Goal: Task Accomplishment & Management: Complete application form

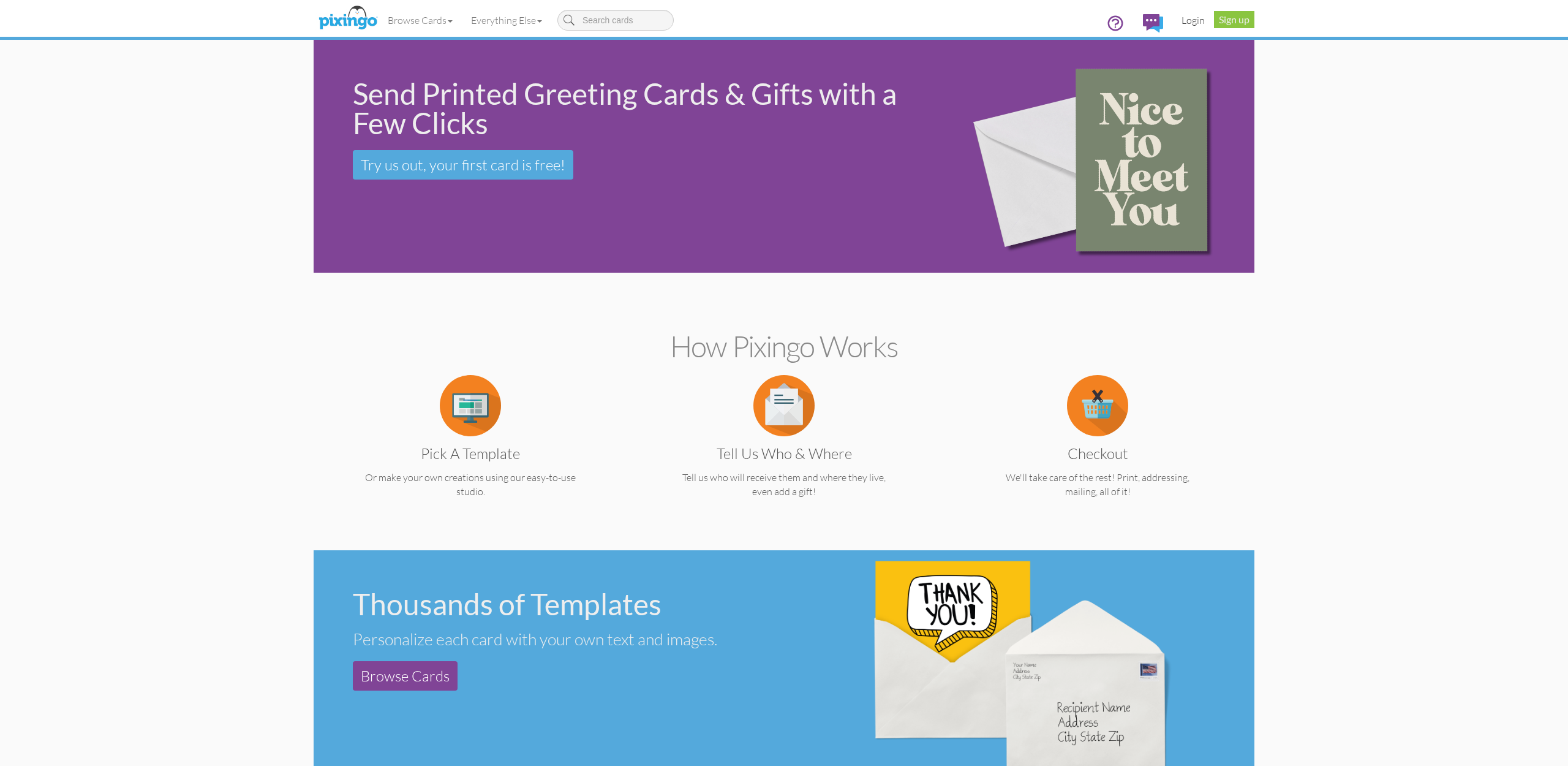
click at [1188, 18] on link "Login" at bounding box center [1193, 19] width 41 height 30
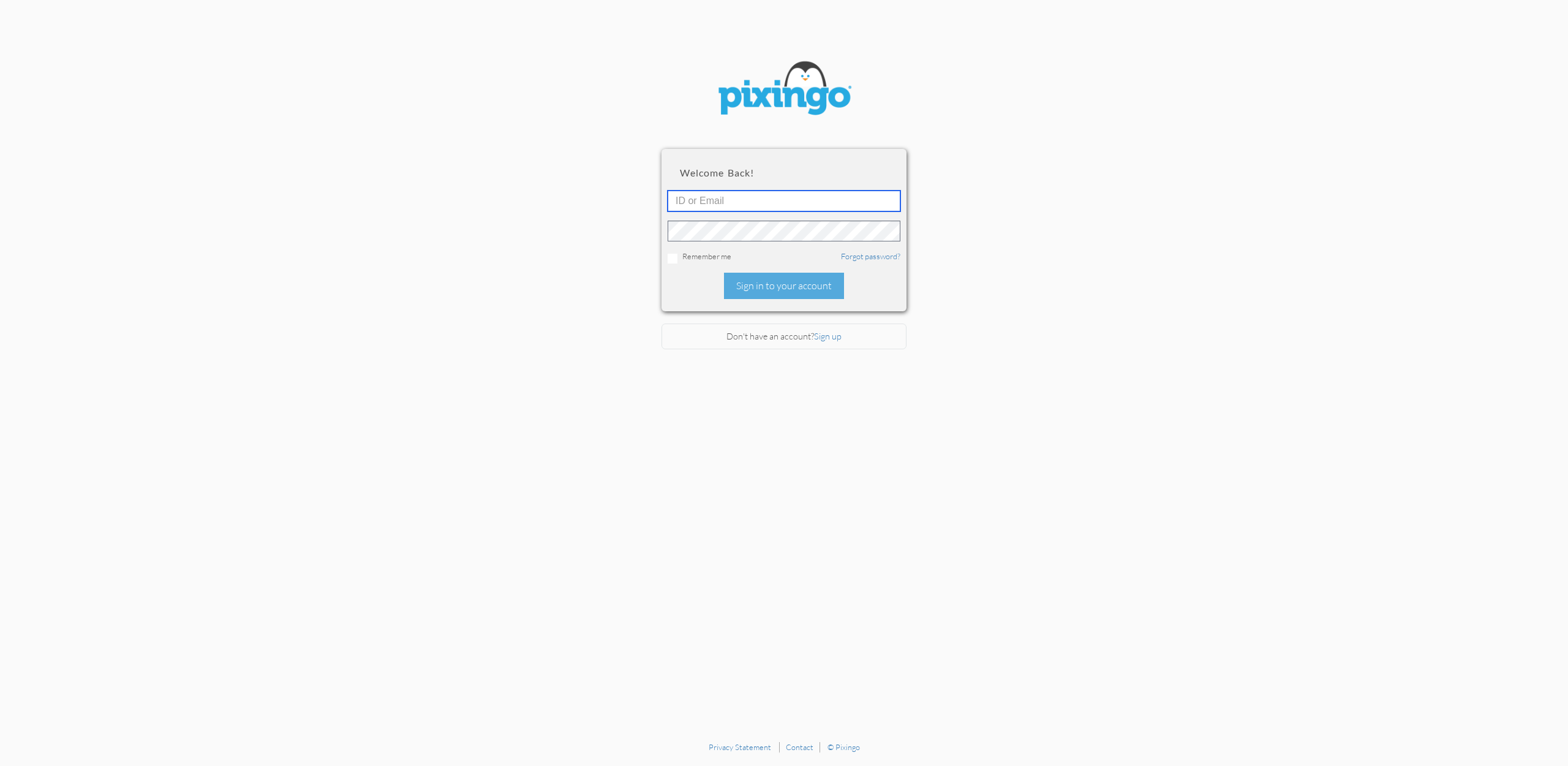
type input "accounting@reeut.com"
click at [789, 291] on div "Sign in to your account" at bounding box center [784, 285] width 120 height 27
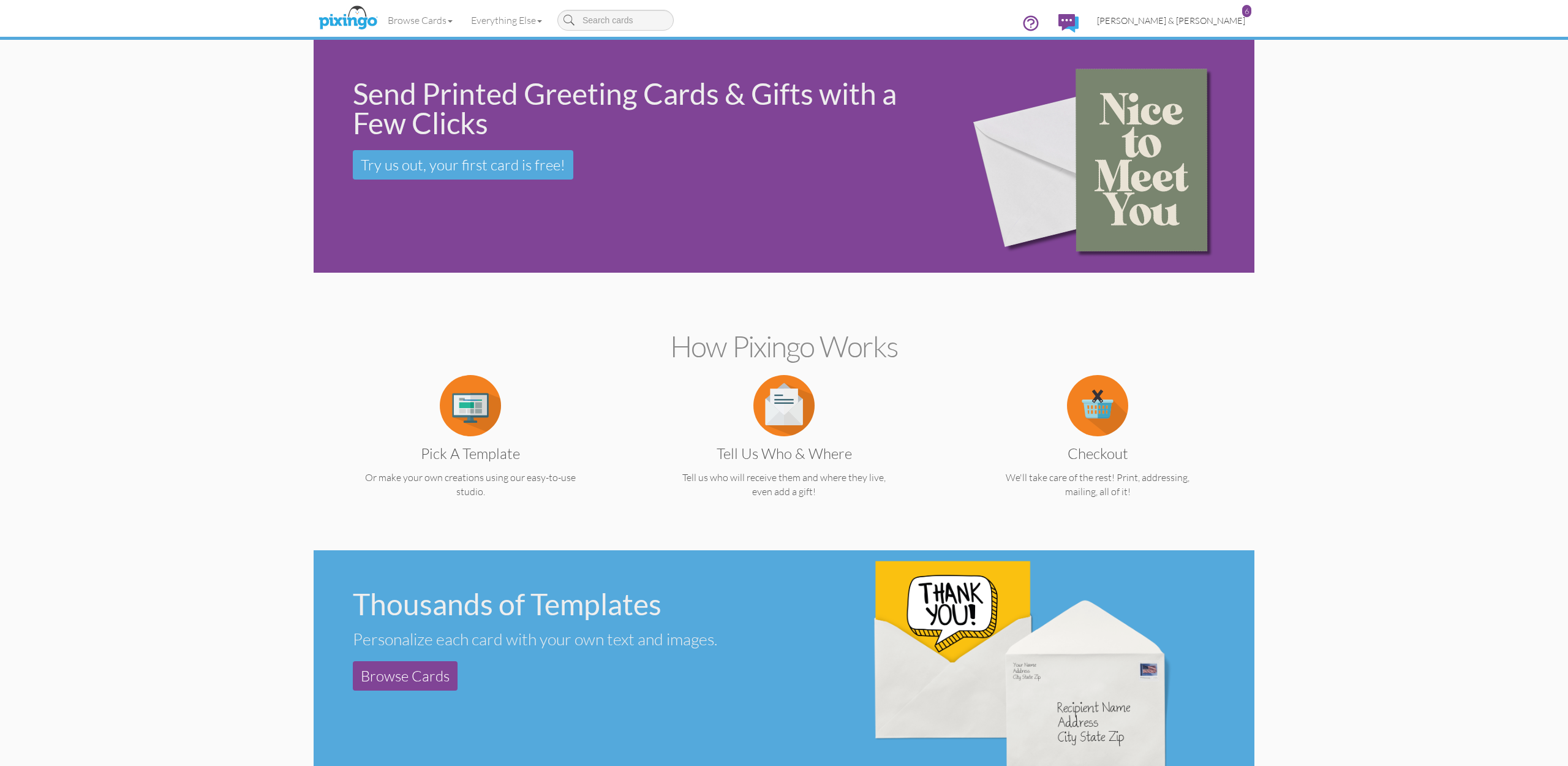
click at [1215, 22] on span "[PERSON_NAME] & [PERSON_NAME]" at bounding box center [1171, 20] width 148 height 10
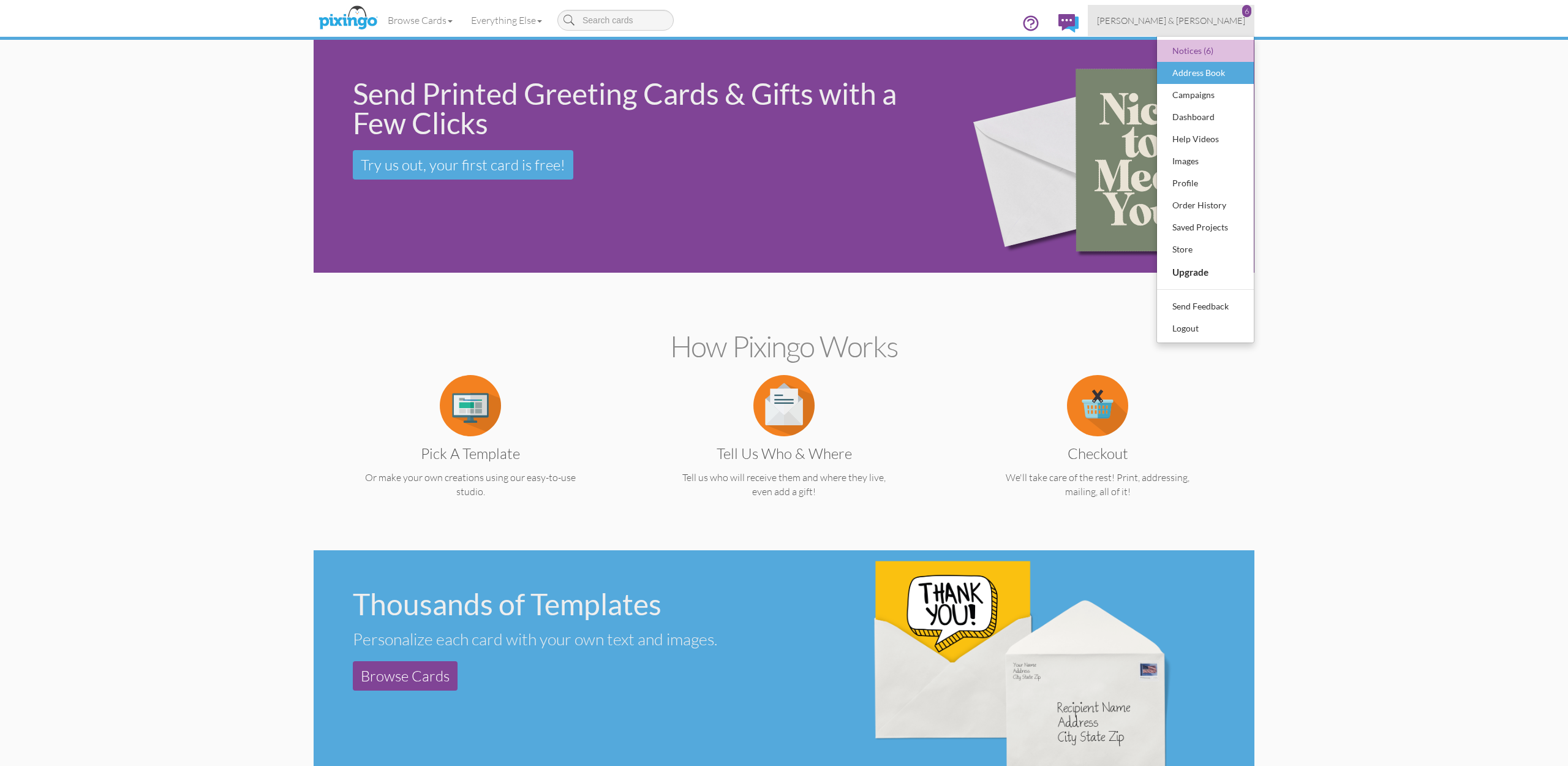
click at [1195, 72] on div "Address Book" at bounding box center [1205, 73] width 73 height 18
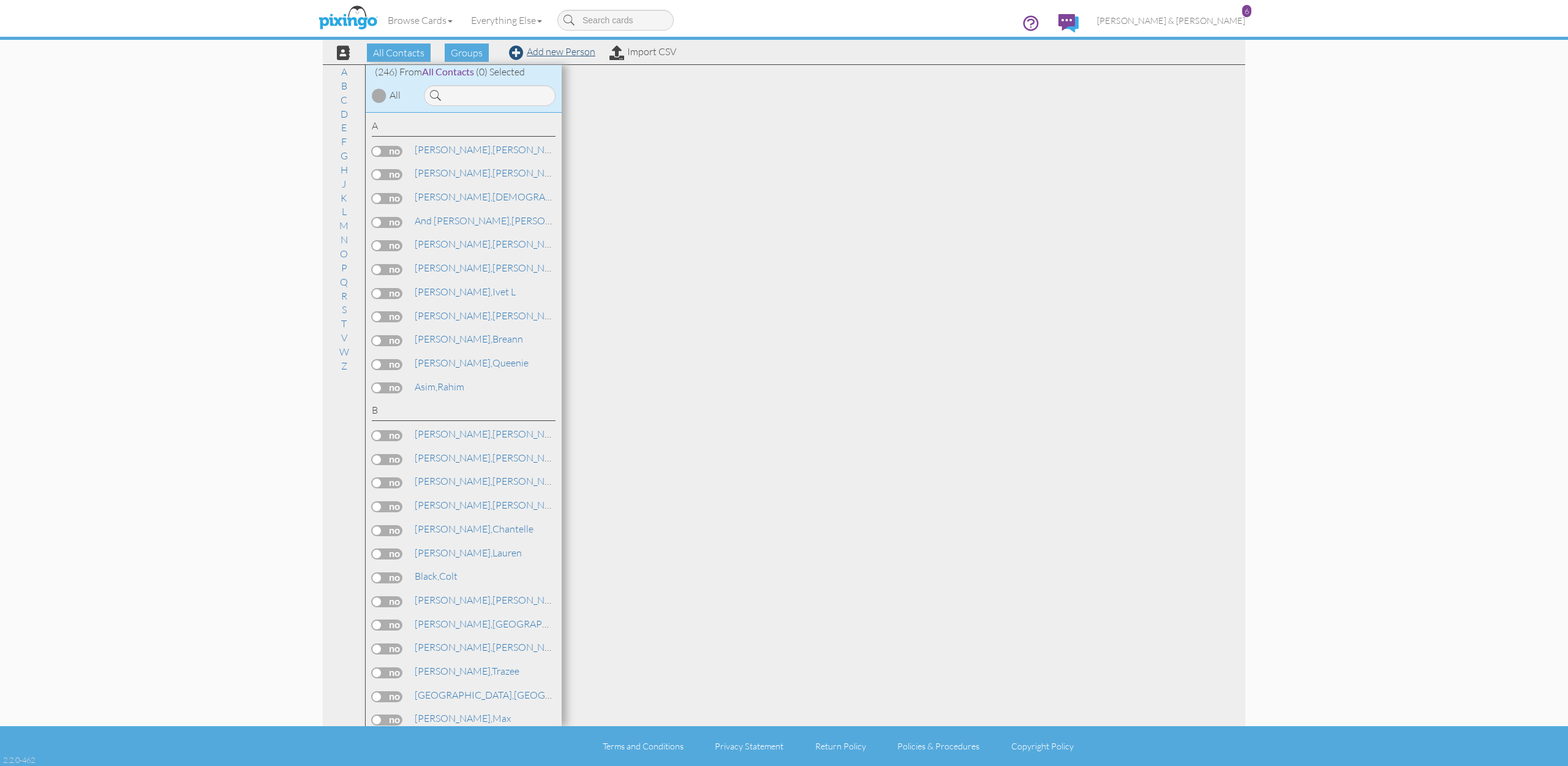
click at [523, 54] on link "Add new Person" at bounding box center [552, 51] width 87 height 12
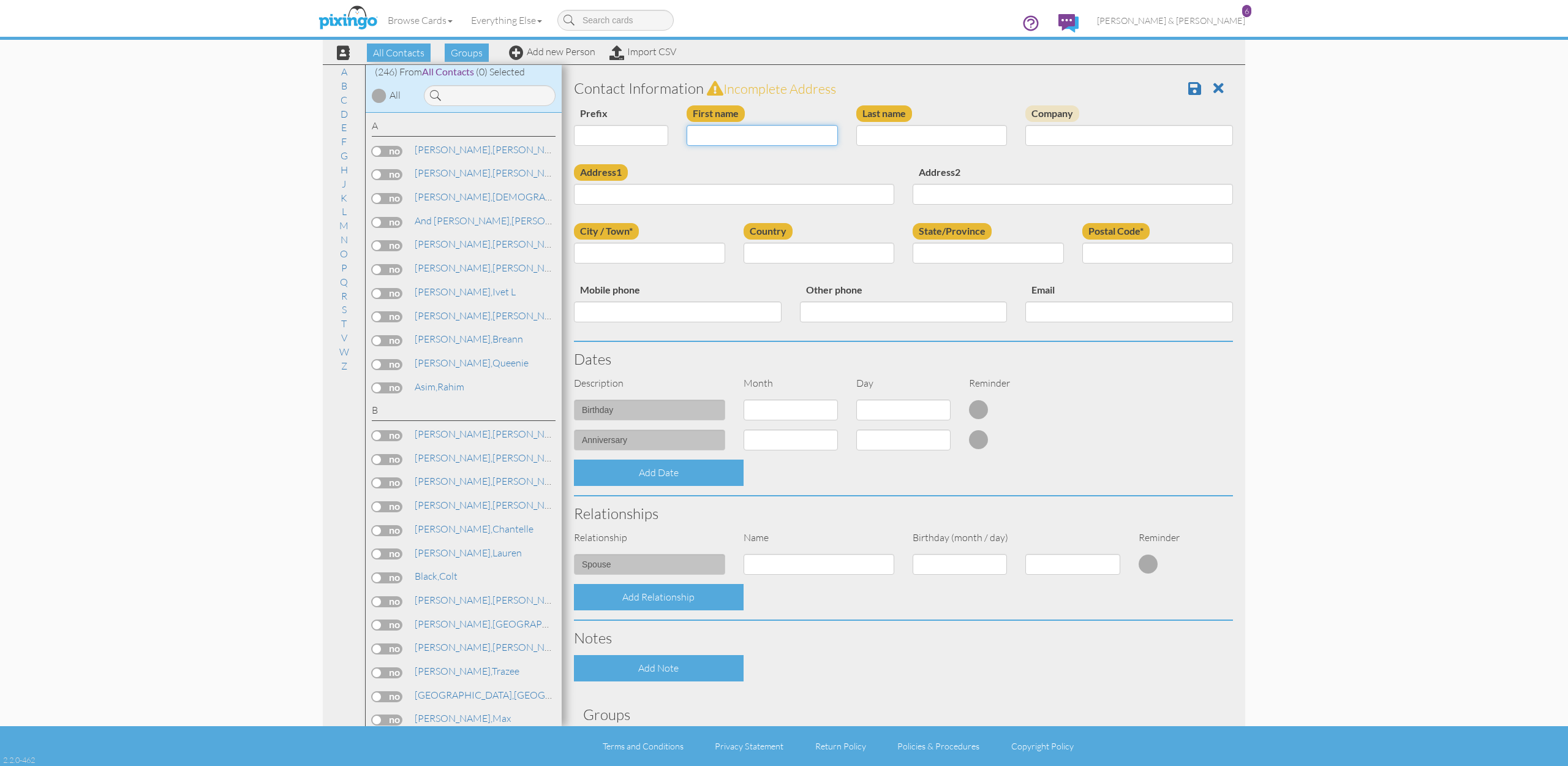
click at [812, 138] on input "First name" at bounding box center [762, 135] width 151 height 21
type input "[PERSON_NAME]"
type input "Iacono"
paste input "7052 S Cherry Leaf Dr. Apt 216 West Jordan, UT 84084"
type input "7052 S Cherry Leaf Dr. Apt 216 West Jordan, UT 84084"
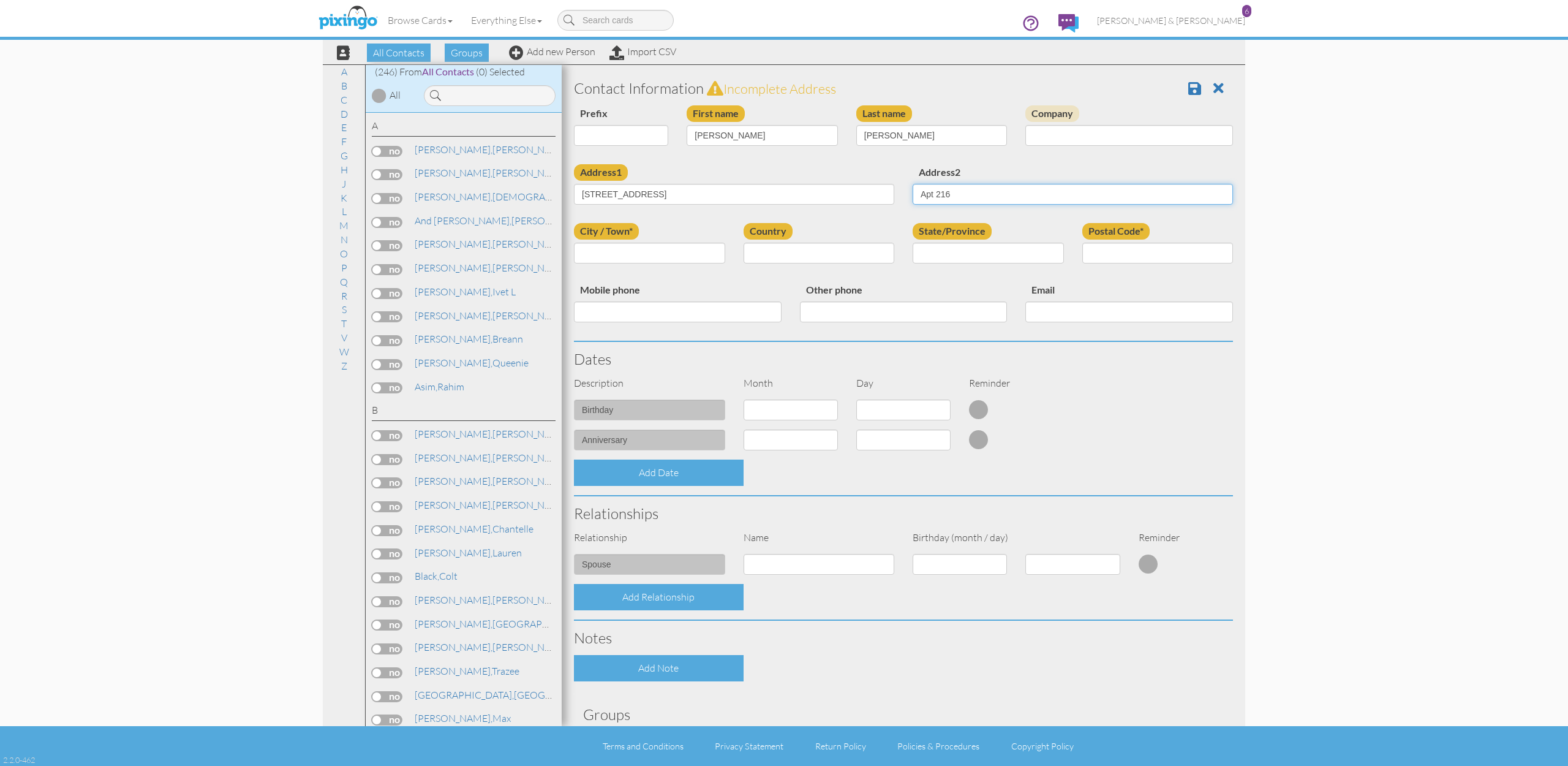
type input "Apt 216"
type input "West Jordan"
select select "object:1531"
select select "object:1830"
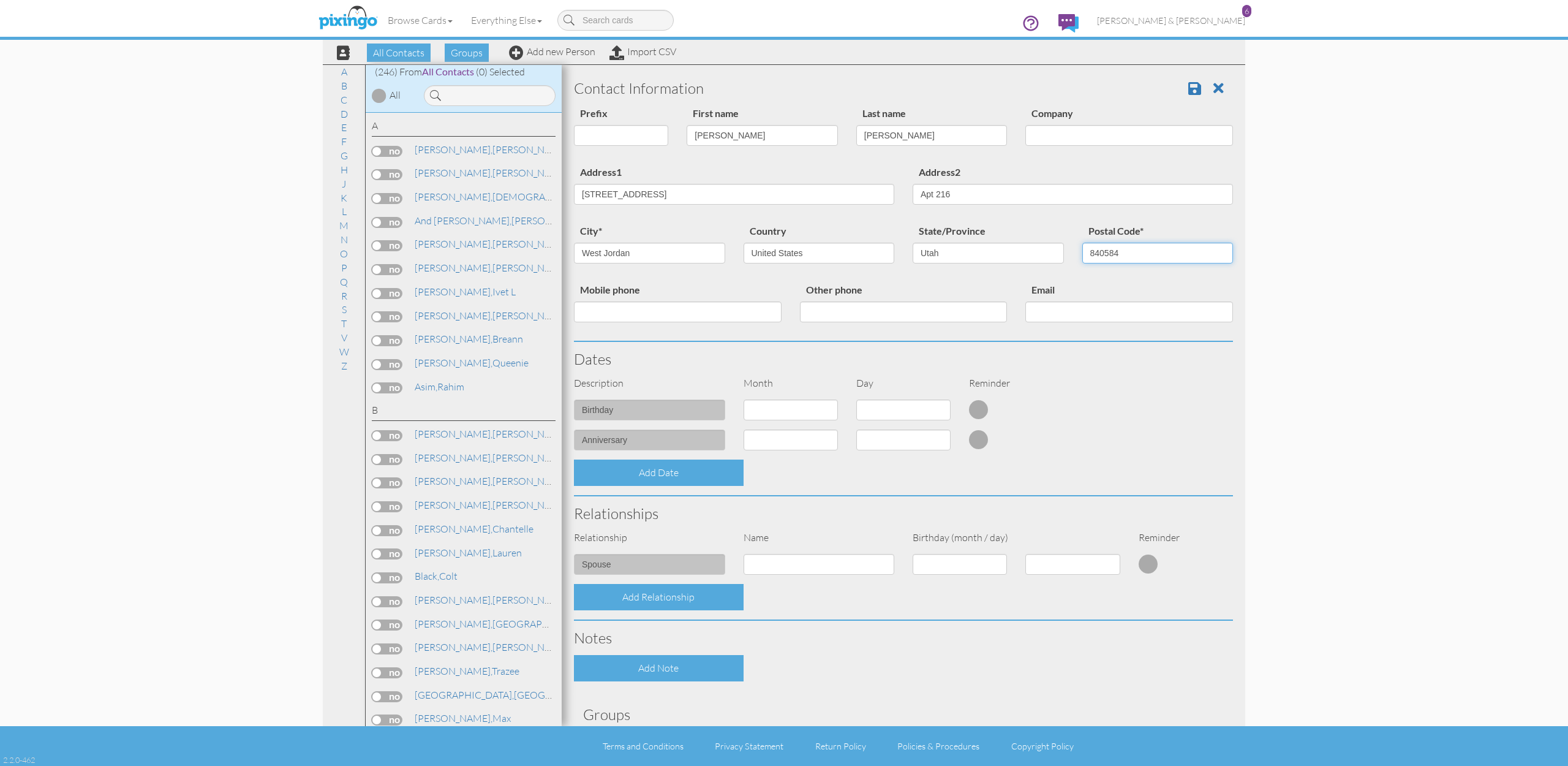
type input "4"
type input "84084"
click at [688, 184] on input "7052 S Cherry Leaf Dr. Apt 216 West Jordan, UT 84084" at bounding box center [734, 194] width 320 height 21
drag, startPoint x: 669, startPoint y: 192, endPoint x: 877, endPoint y: 192, distance: 208.0
click at [783, 192] on input "7052 S Cherry Leaf Dr. Apt 216 West Jordan, UT 84084" at bounding box center [734, 194] width 320 height 21
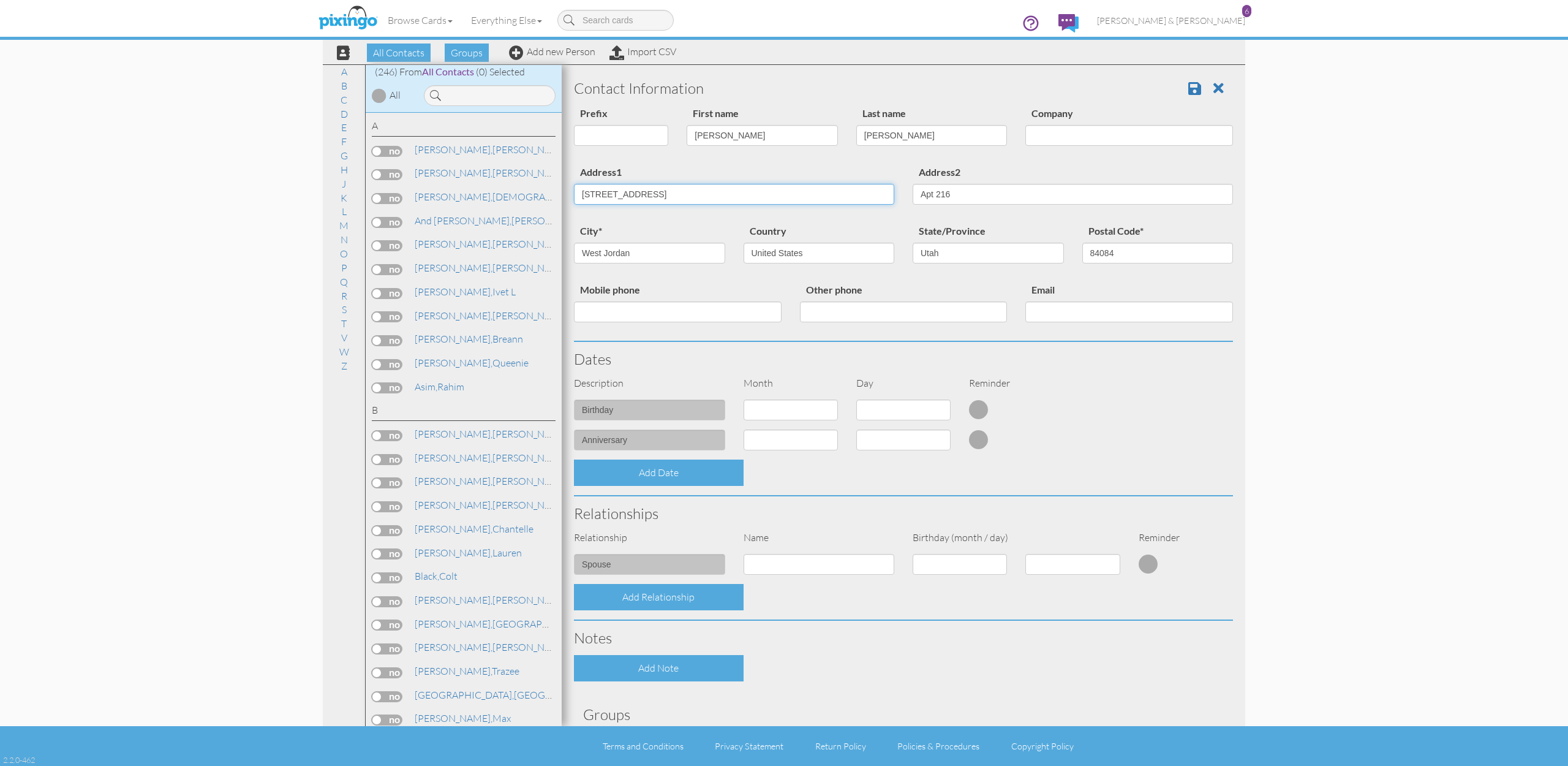
type input "[STREET_ADDRESS]"
paste input "[PHONE_NUMBER]"
type input "[PHONE_NUMBER]"
paste input "[EMAIL_ADDRESS][DOMAIN_NAME]"
type input "[EMAIL_ADDRESS][DOMAIN_NAME]"
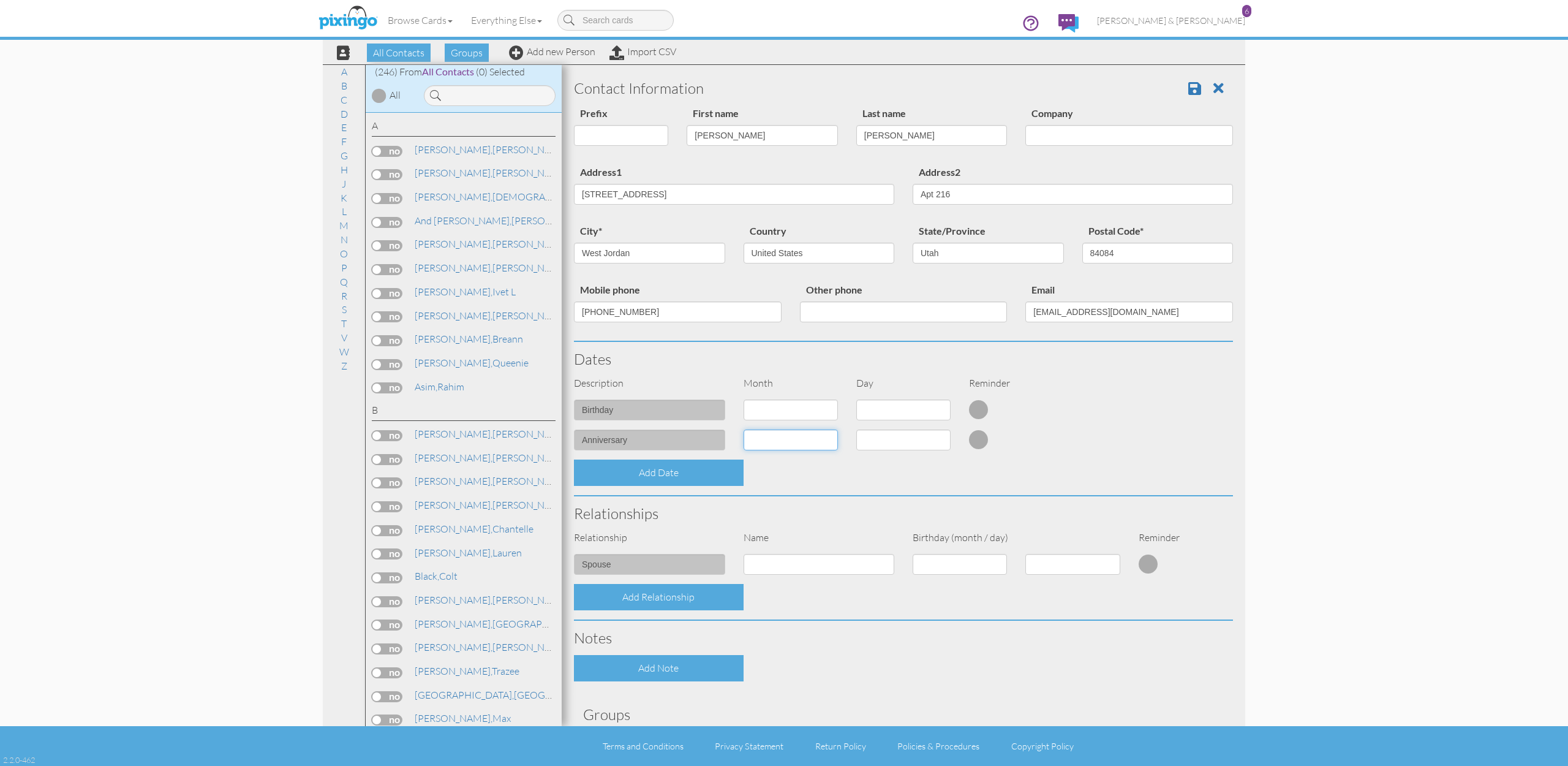
select select "object:1525"
select select "number:10"
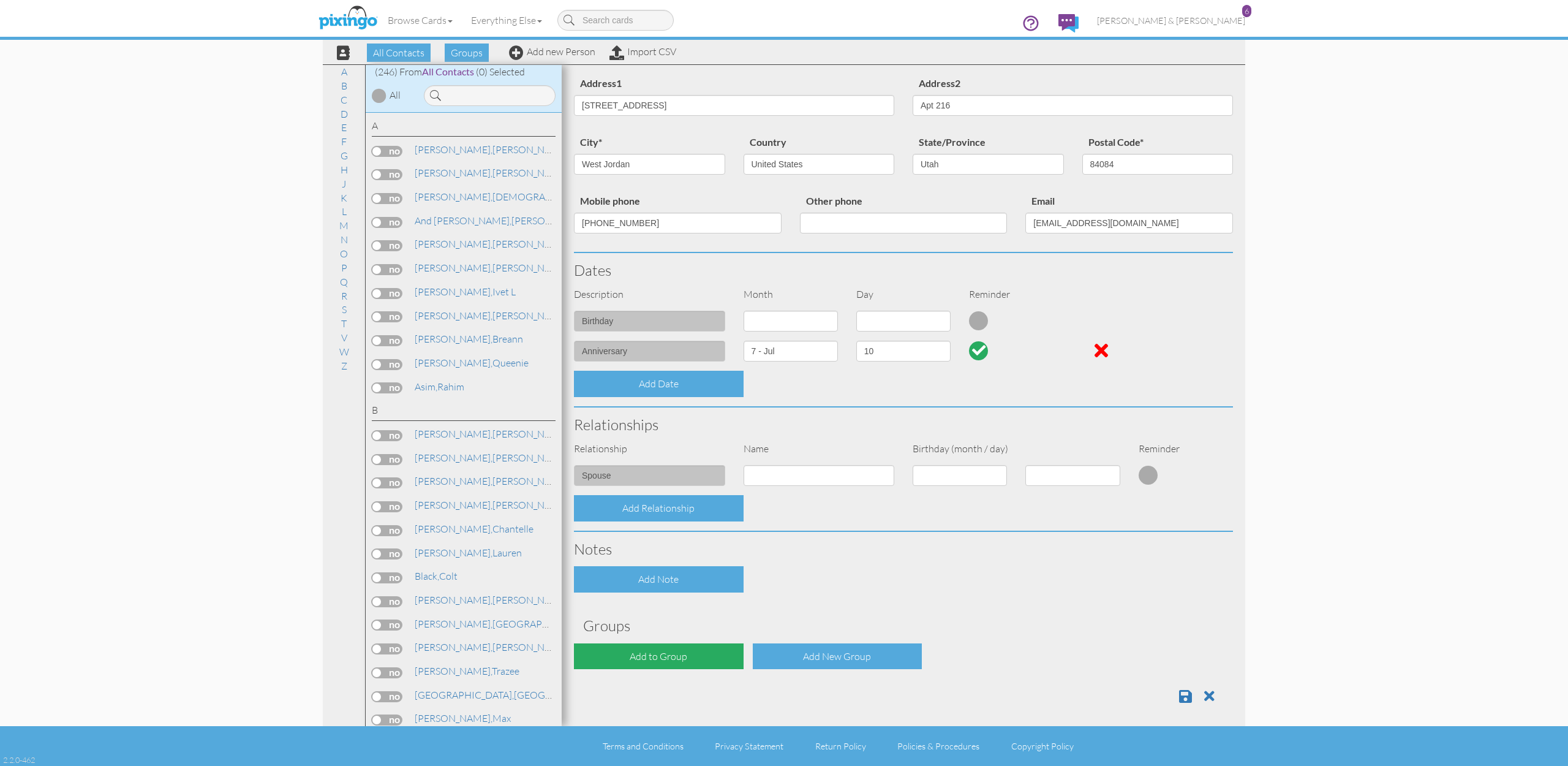
click at [679, 653] on div "Add to Group" at bounding box center [658, 656] width 169 height 27
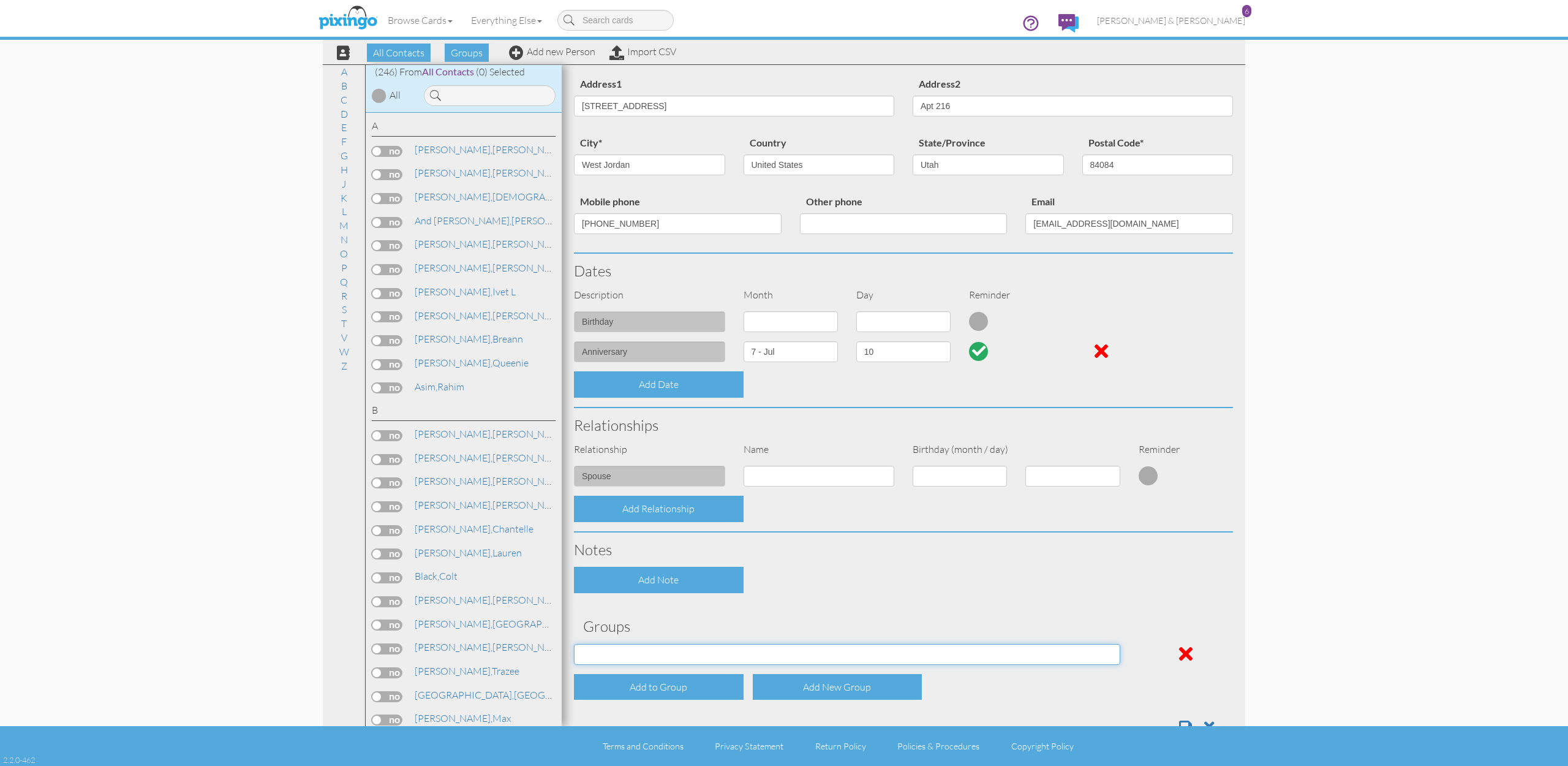
select select "object:1842"
click at [762, 609] on div "Contact Information Prefix Dr. Mr. Mrs. First name Claudia Last name Iacono Com…" at bounding box center [903, 363] width 659 height 761
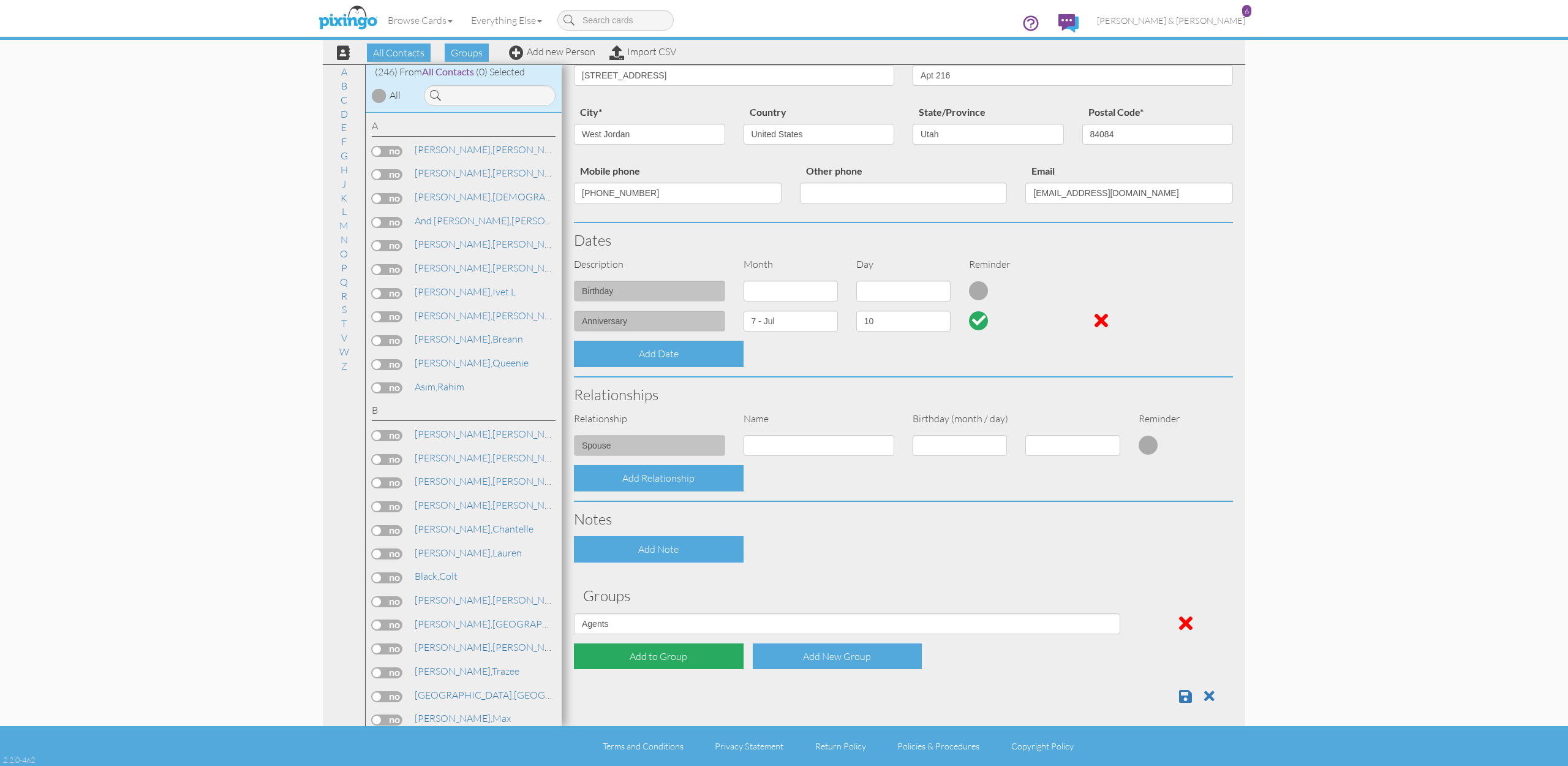
scroll to position [118, 0]
click at [689, 650] on div "Add to Group" at bounding box center [658, 656] width 169 height 27
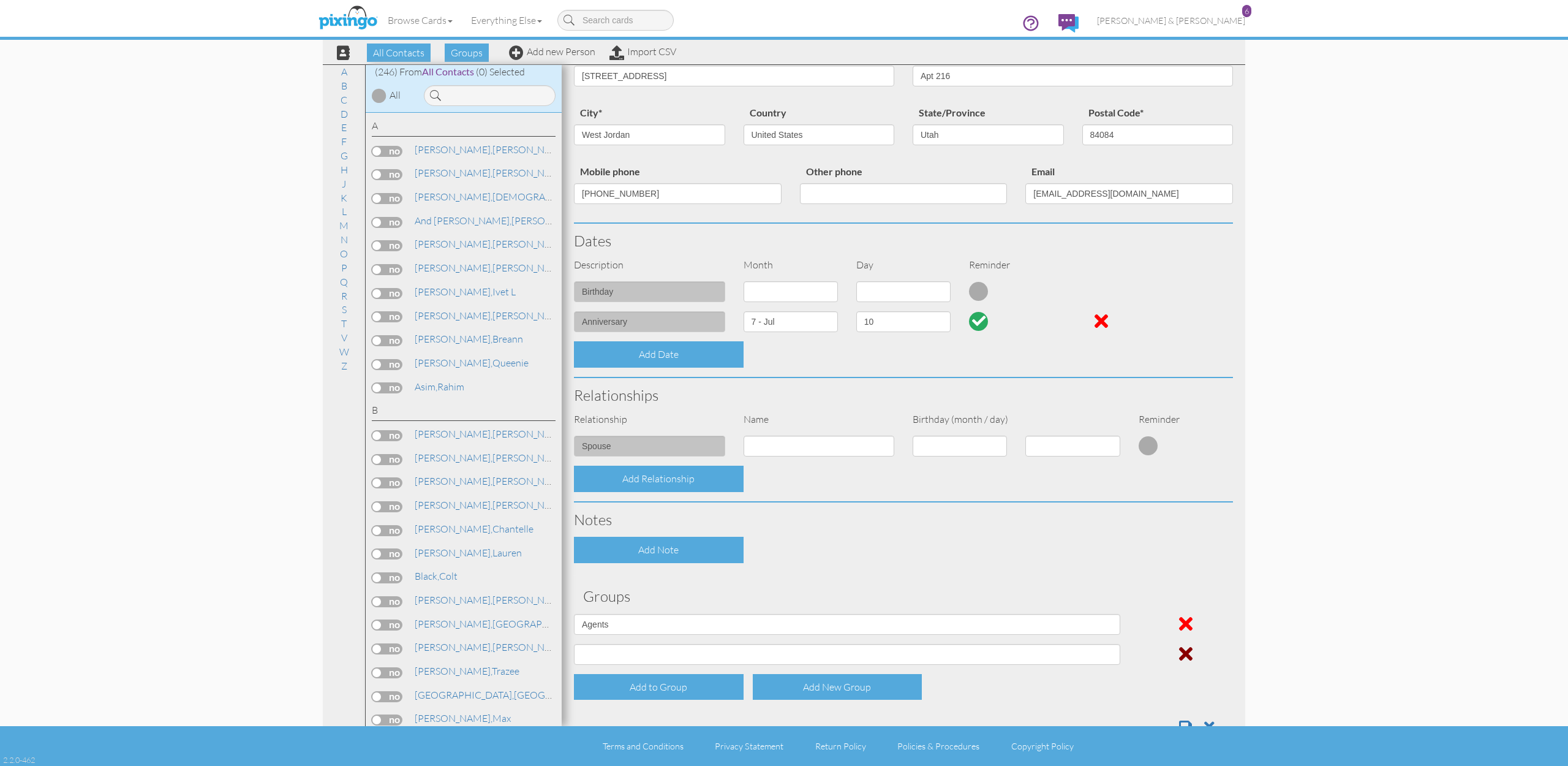
click at [1177, 649] on div at bounding box center [1186, 654] width 112 height 29
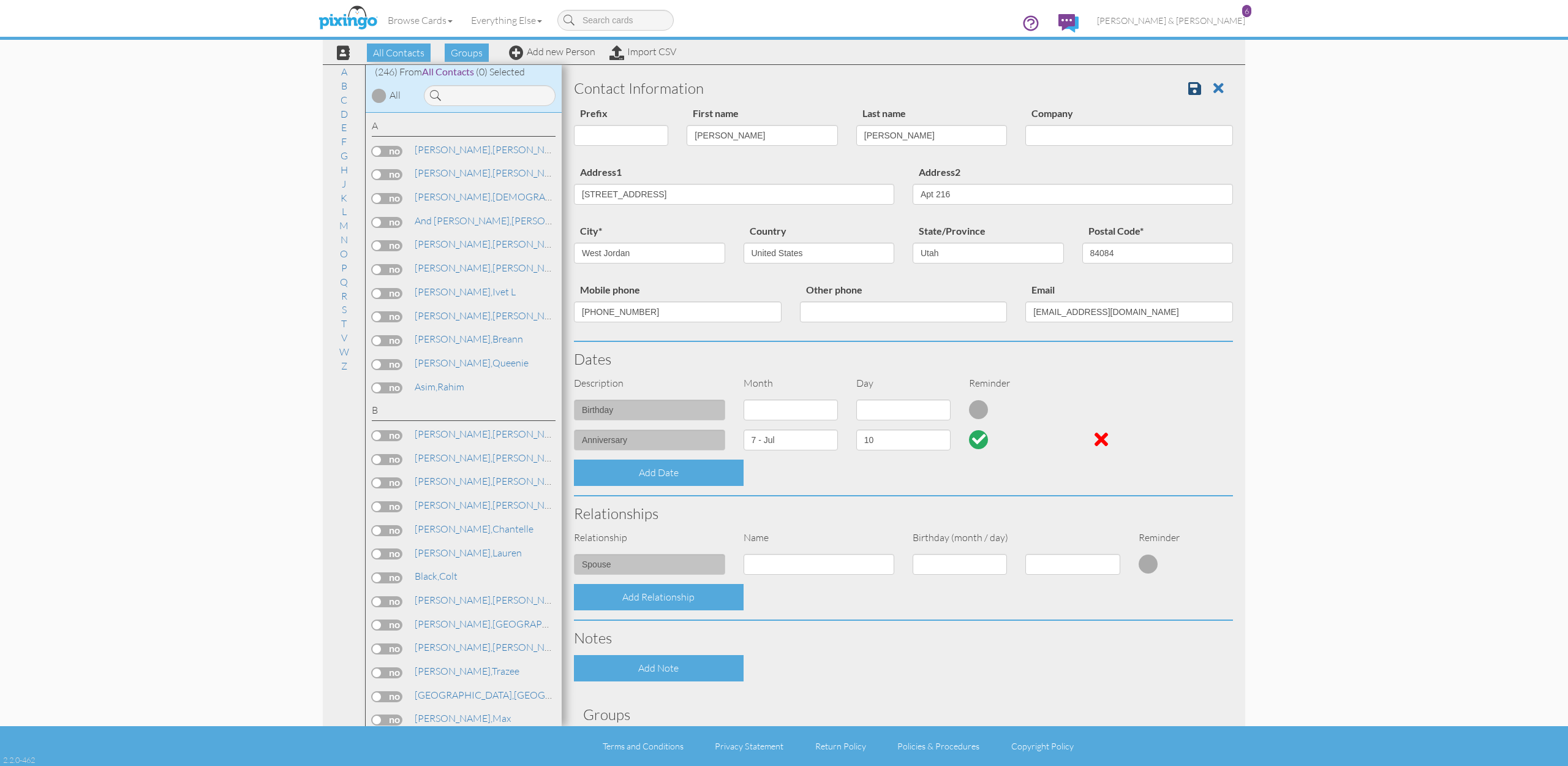
scroll to position [0, 0]
click at [1195, 88] on span at bounding box center [1195, 88] width 13 height 15
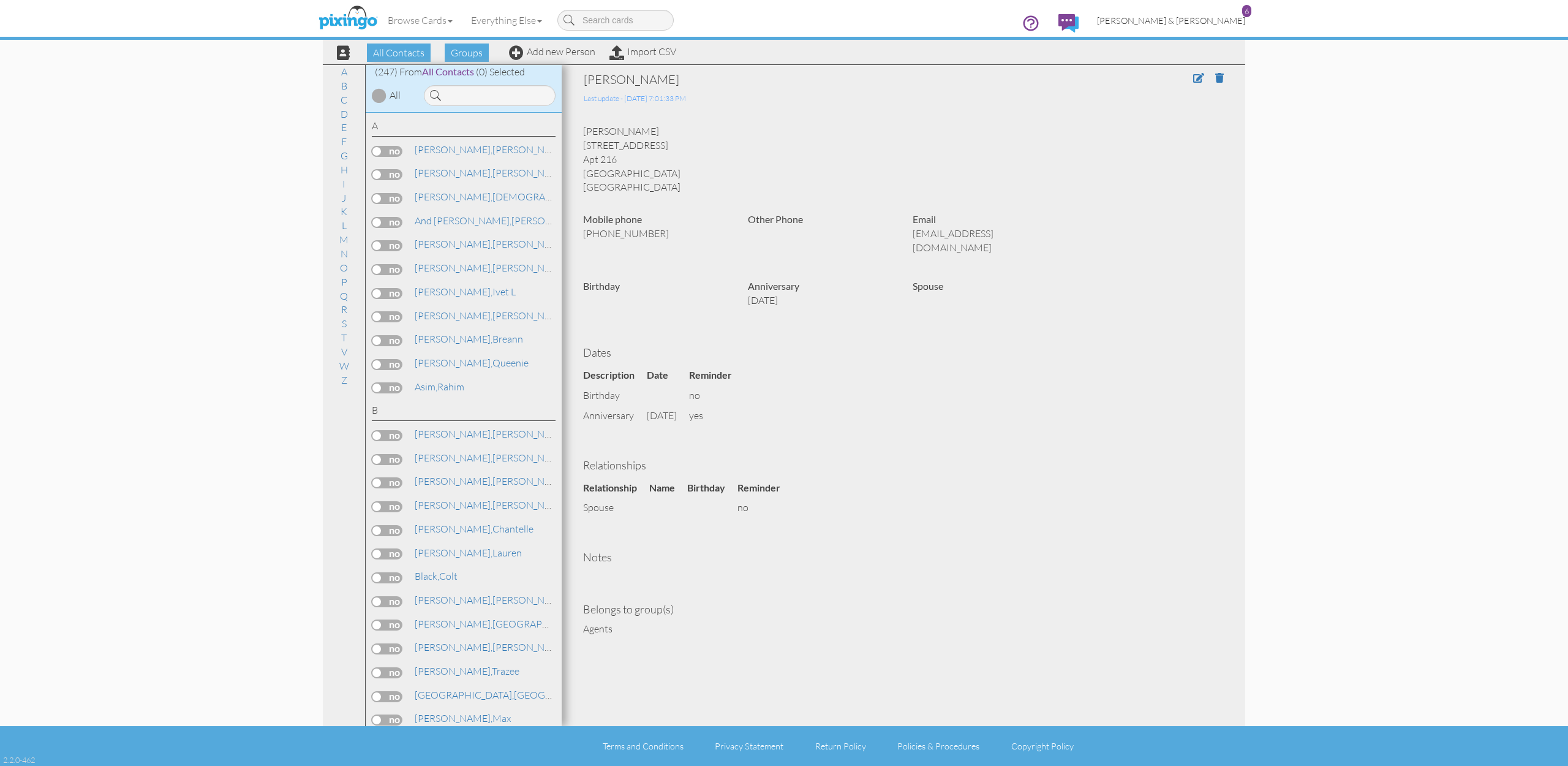
click at [1211, 22] on span "[PERSON_NAME] & [PERSON_NAME]" at bounding box center [1171, 20] width 148 height 10
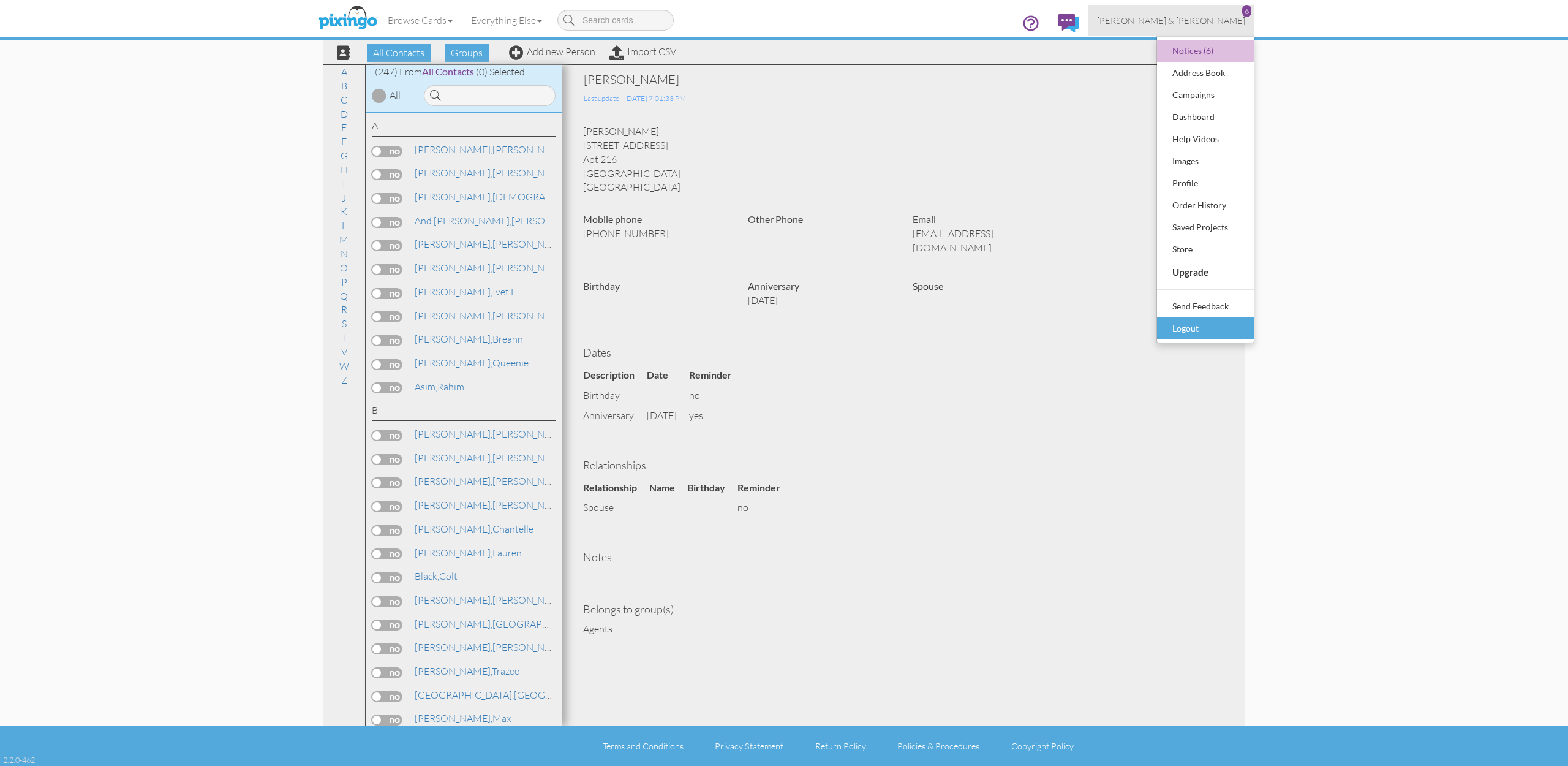
click at [1192, 329] on div "Logout" at bounding box center [1205, 329] width 73 height 18
